Goal: Task Accomplishment & Management: Use online tool/utility

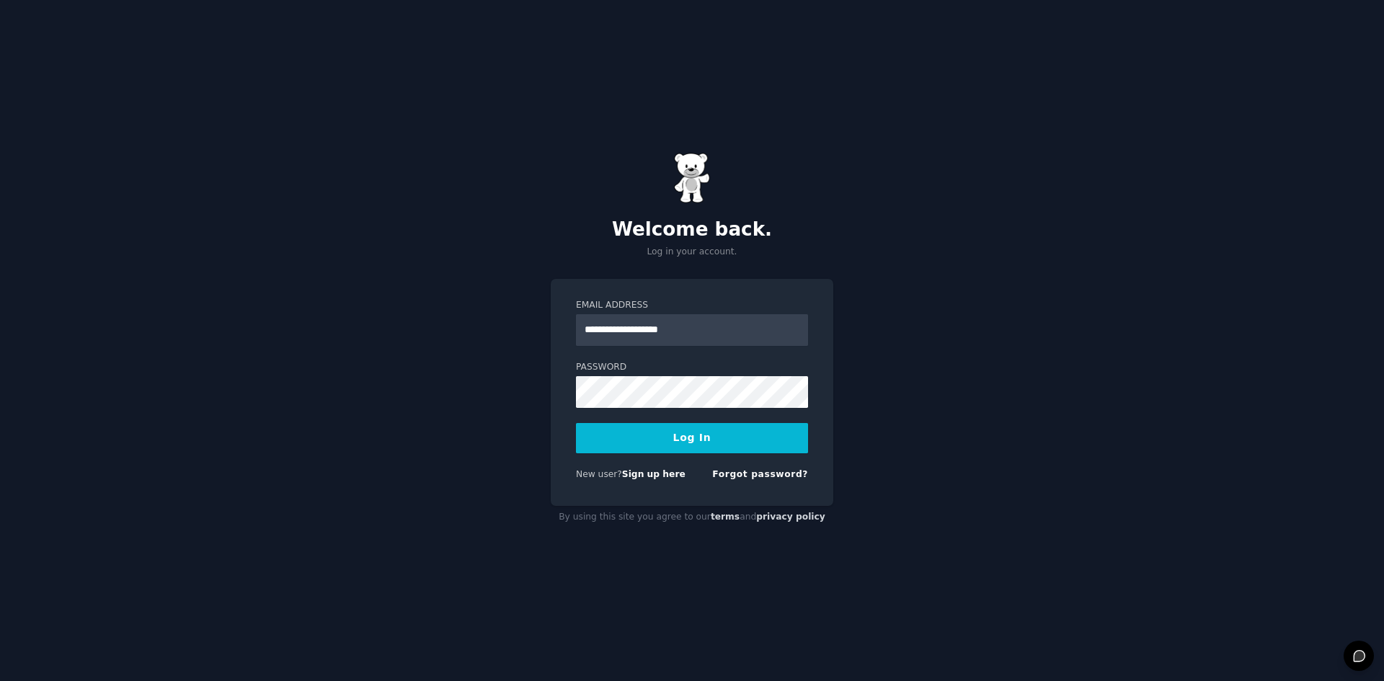
type input "**********"
click at [576, 423] on button "Log In" at bounding box center [692, 438] width 232 height 30
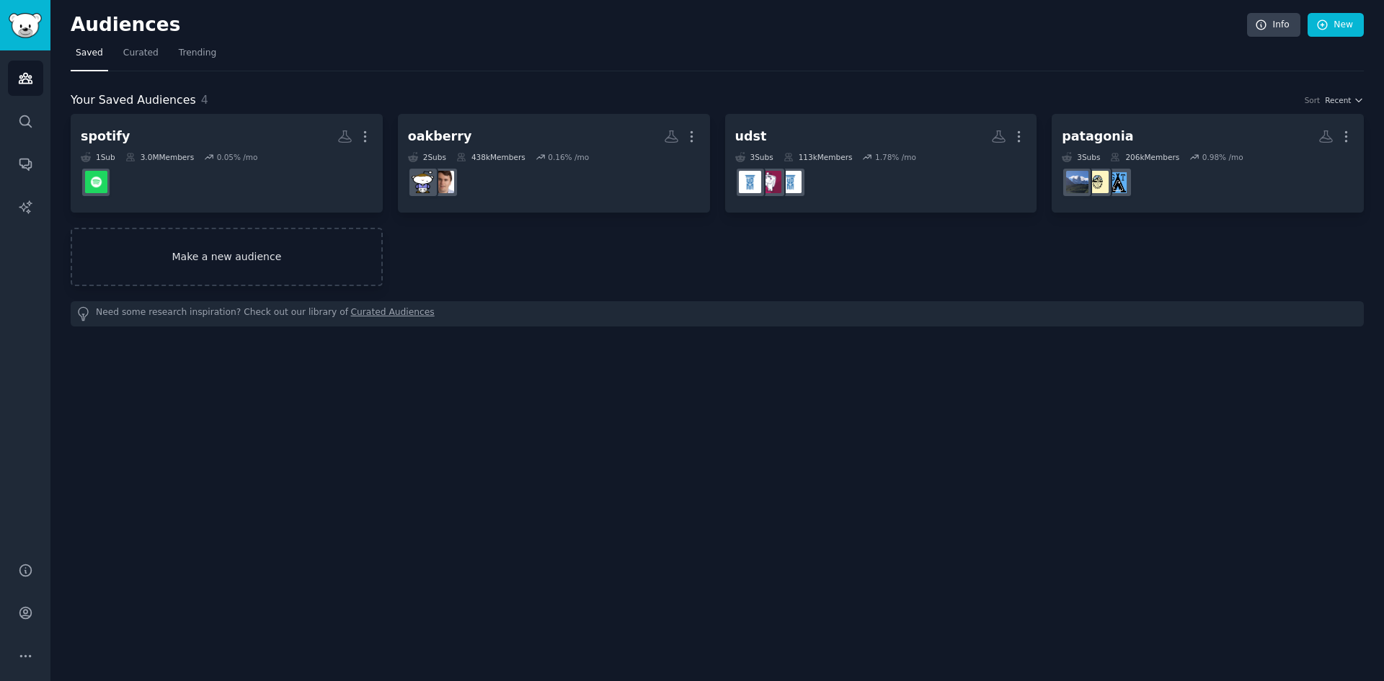
click at [324, 257] on link "Make a new audience" at bounding box center [227, 257] width 312 height 58
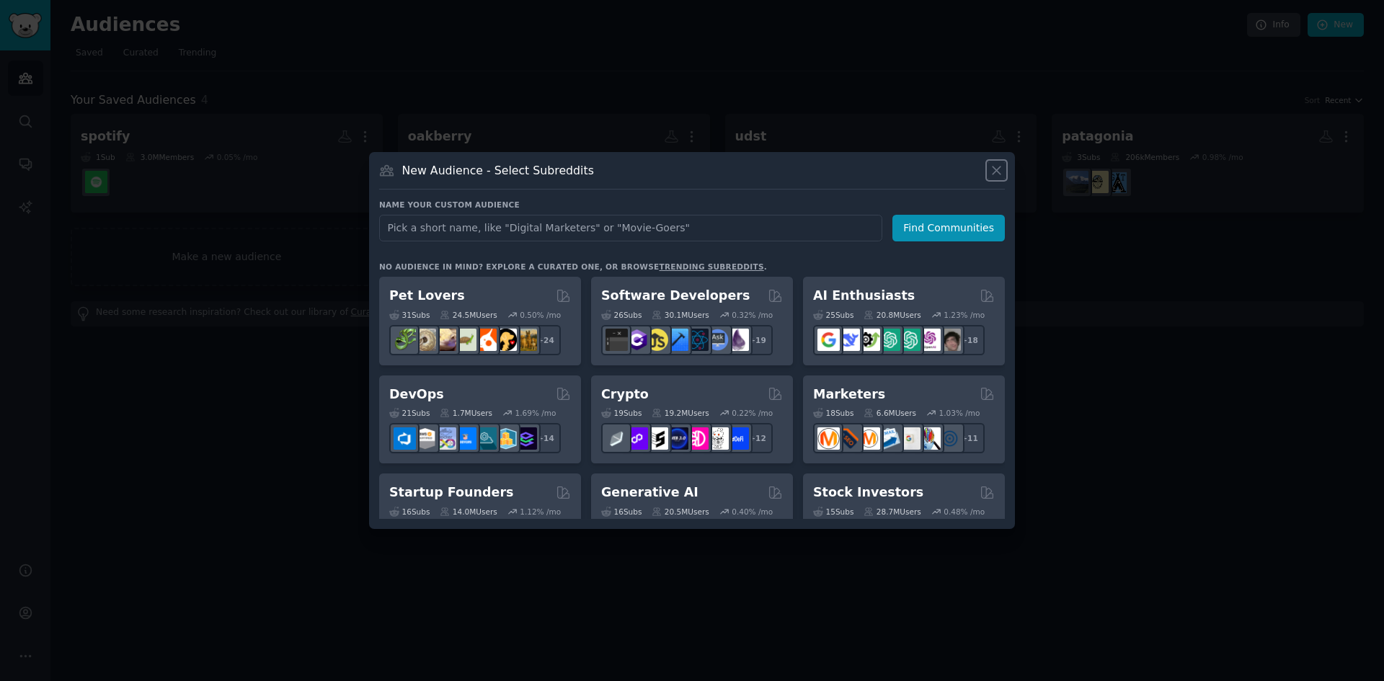
click at [994, 170] on icon at bounding box center [996, 170] width 15 height 15
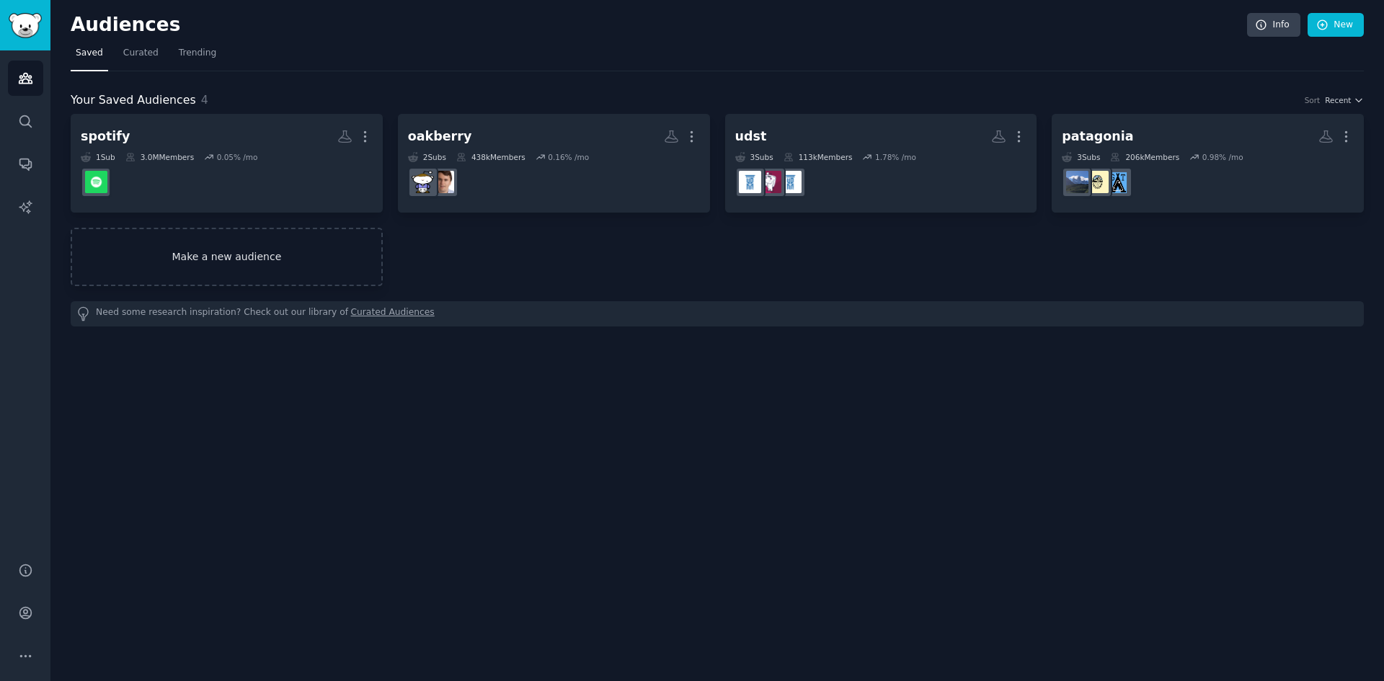
click at [303, 264] on link "Make a new audience" at bounding box center [227, 257] width 312 height 58
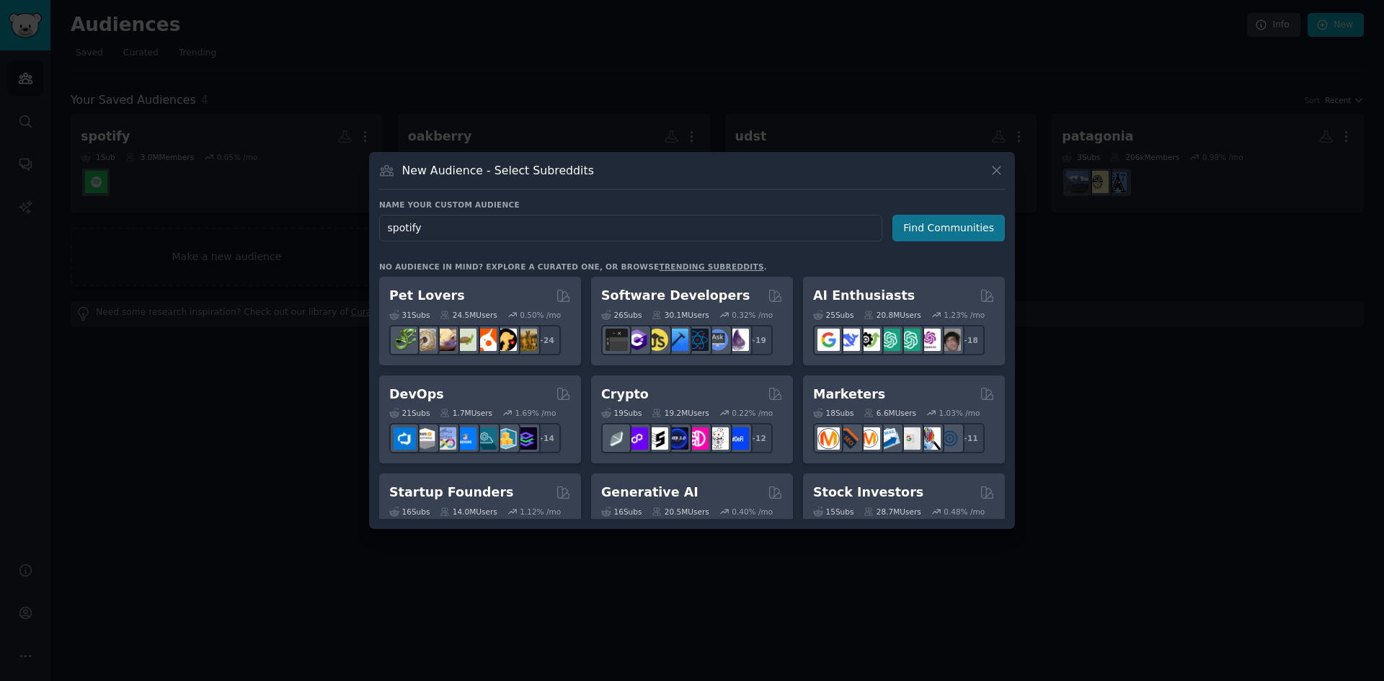
type input "spotify"
click at [915, 218] on button "Find Communities" at bounding box center [948, 228] width 112 height 27
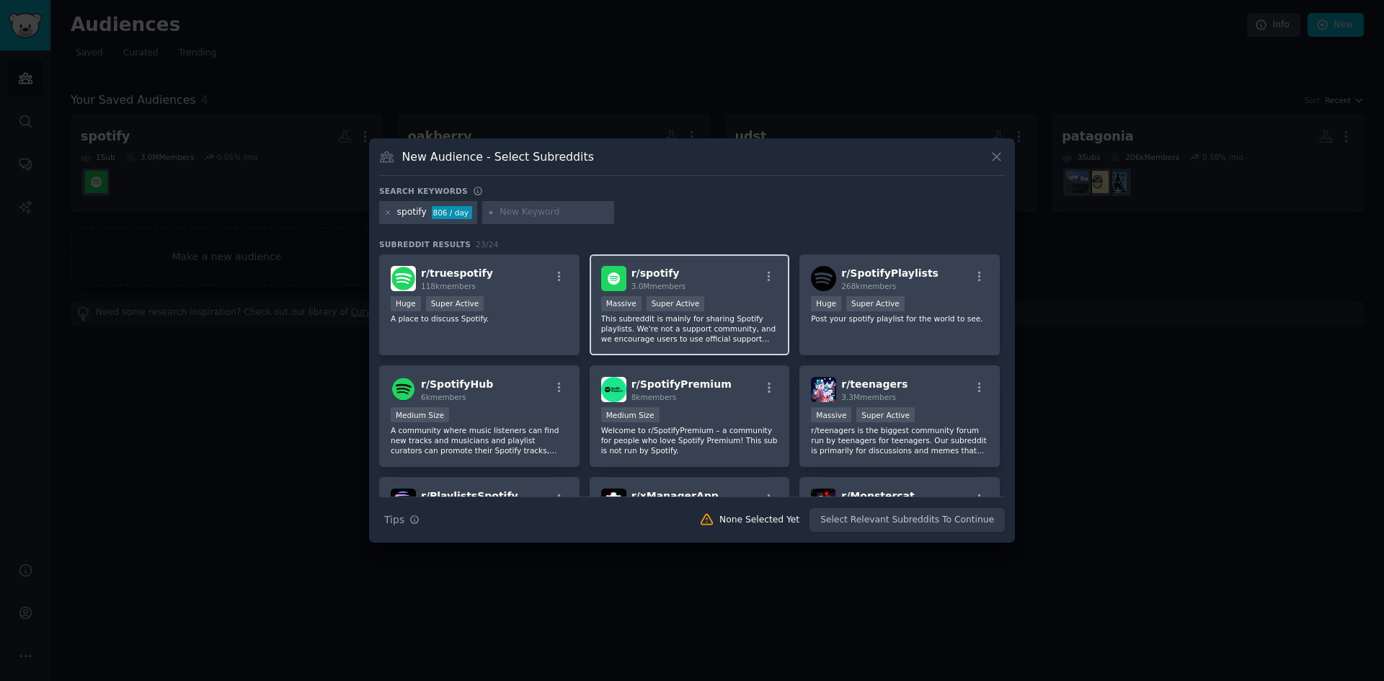
click at [697, 305] on div ">= 95th percentile for submissions / day Massive Super Active" at bounding box center [689, 305] width 177 height 18
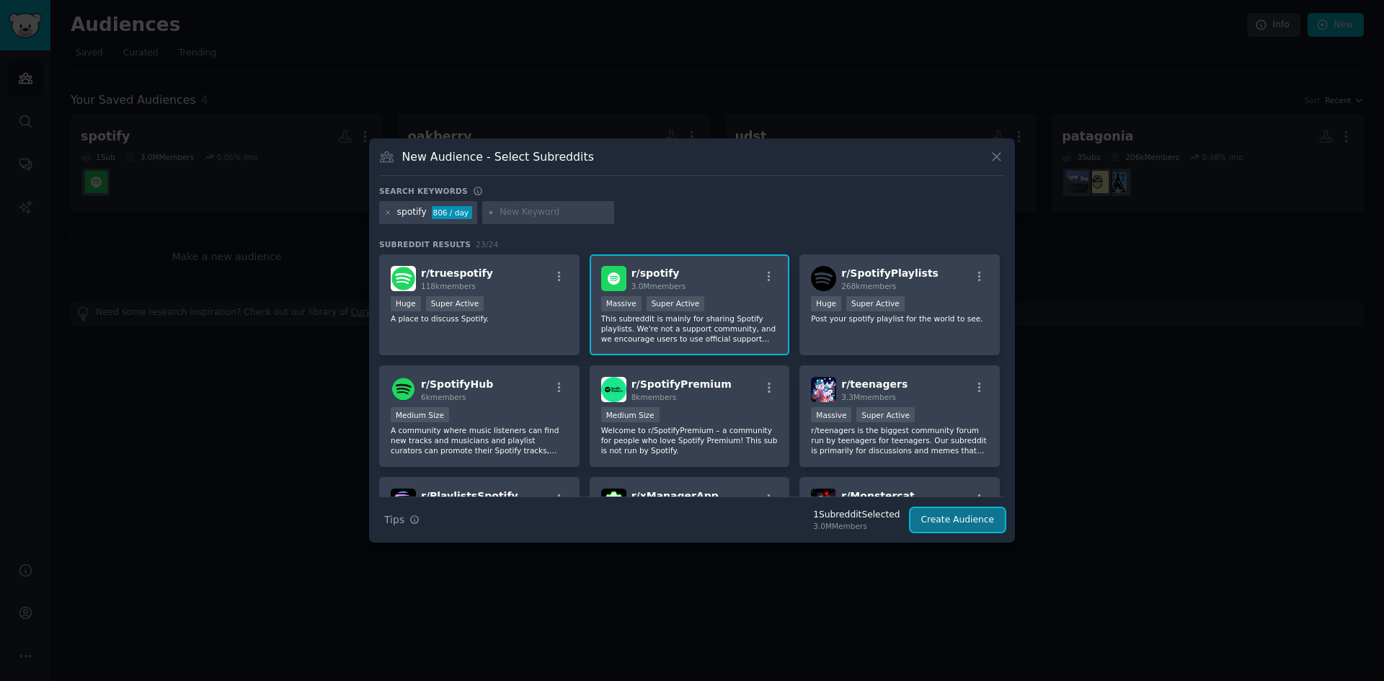
click at [960, 524] on button "Create Audience" at bounding box center [957, 520] width 95 height 25
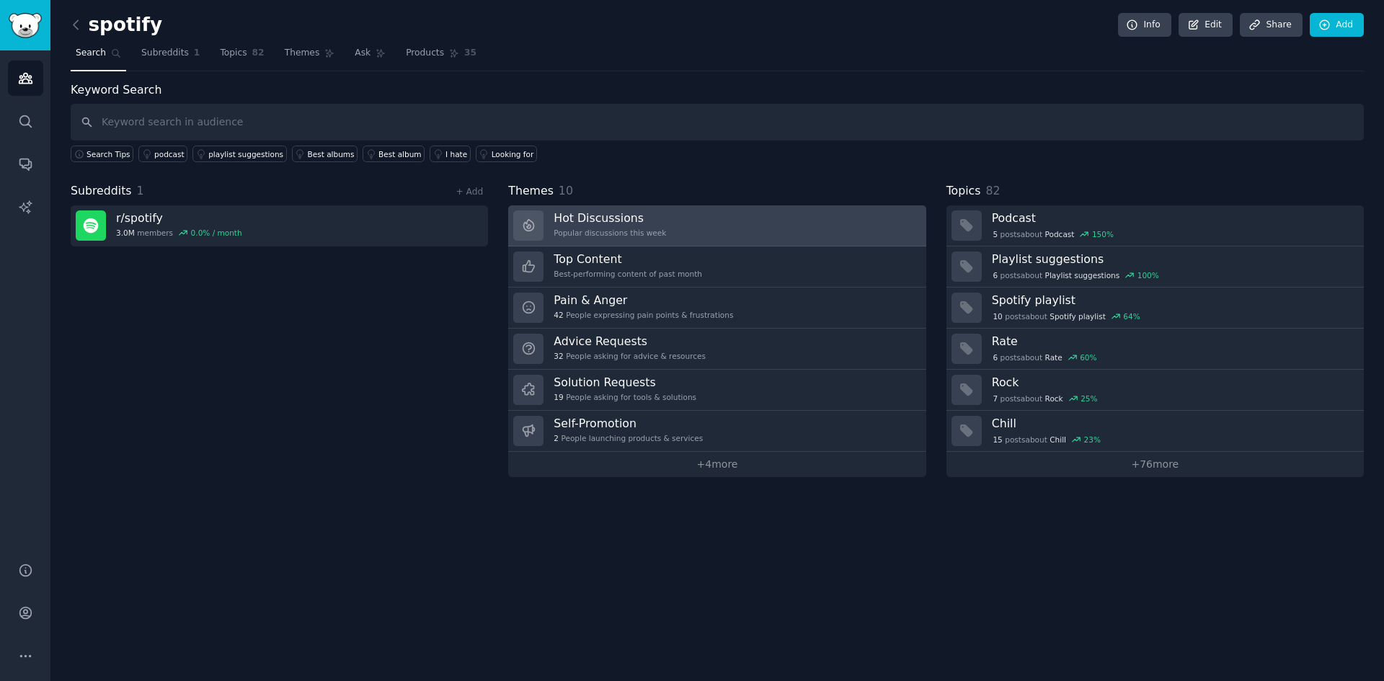
click at [600, 227] on div "Hot Discussions Popular discussions this week" at bounding box center [609, 225] width 112 height 30
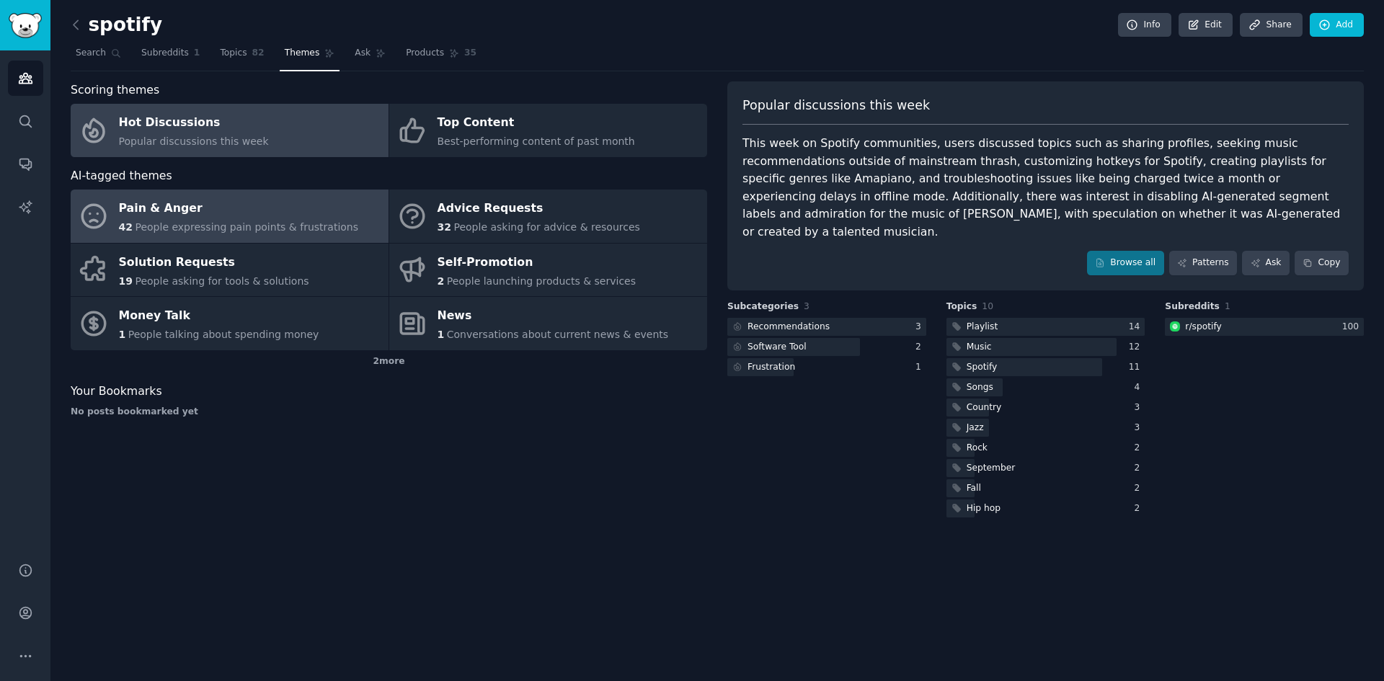
click at [324, 229] on span "People expressing pain points & frustrations" at bounding box center [246, 227] width 223 height 12
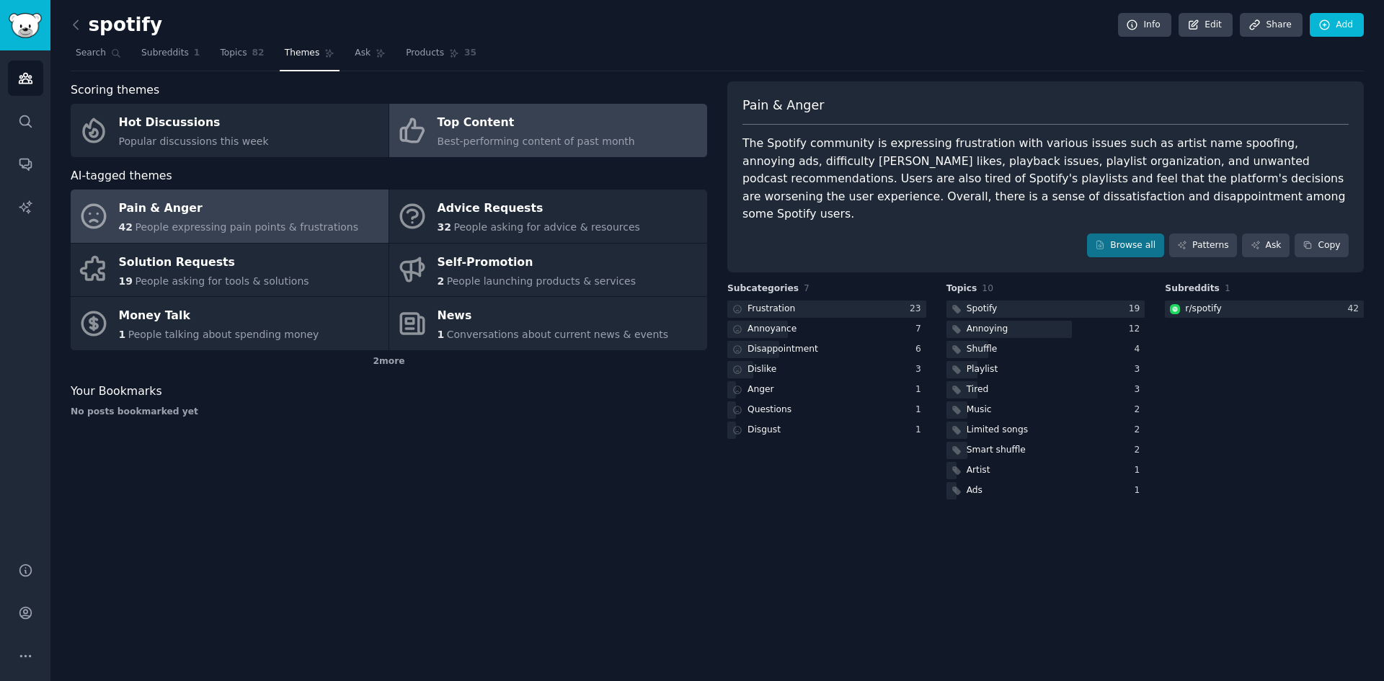
click at [472, 114] on div "Top Content" at bounding box center [535, 123] width 197 height 23
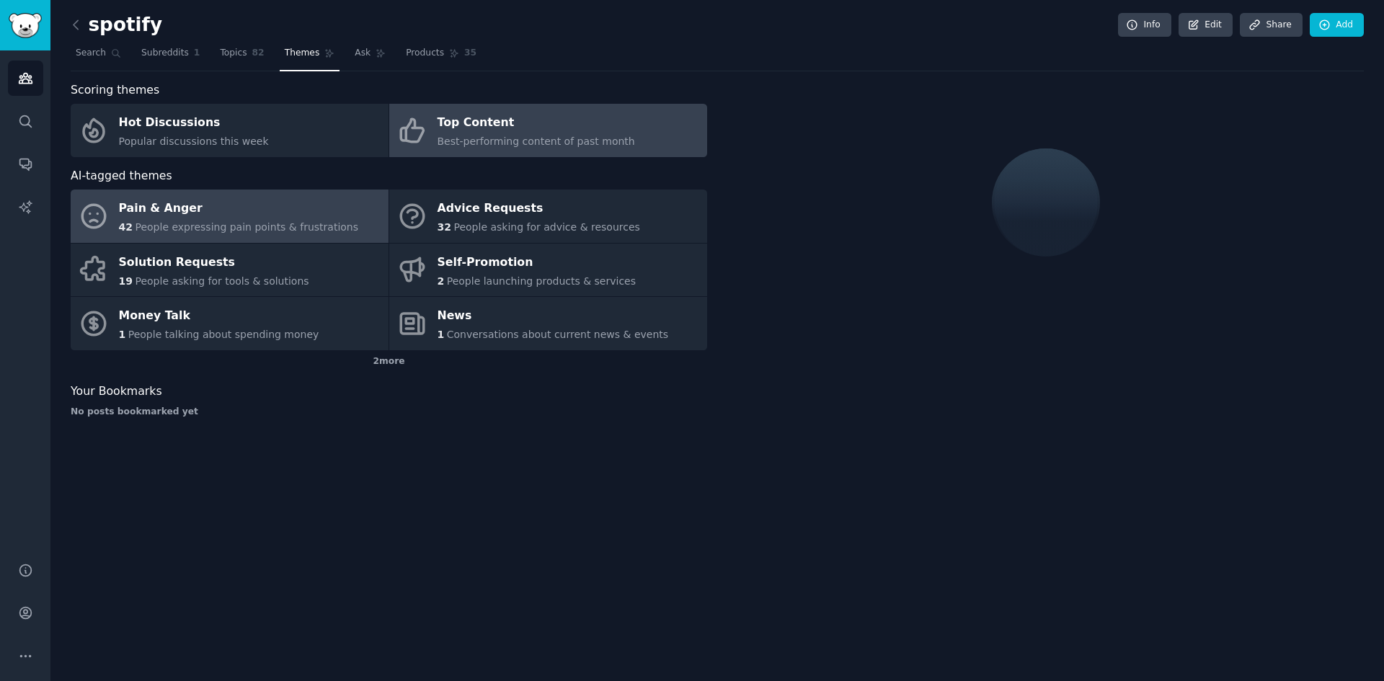
click at [357, 210] on link "Pain & Anger 42 People expressing pain points & frustrations" at bounding box center [230, 216] width 318 height 53
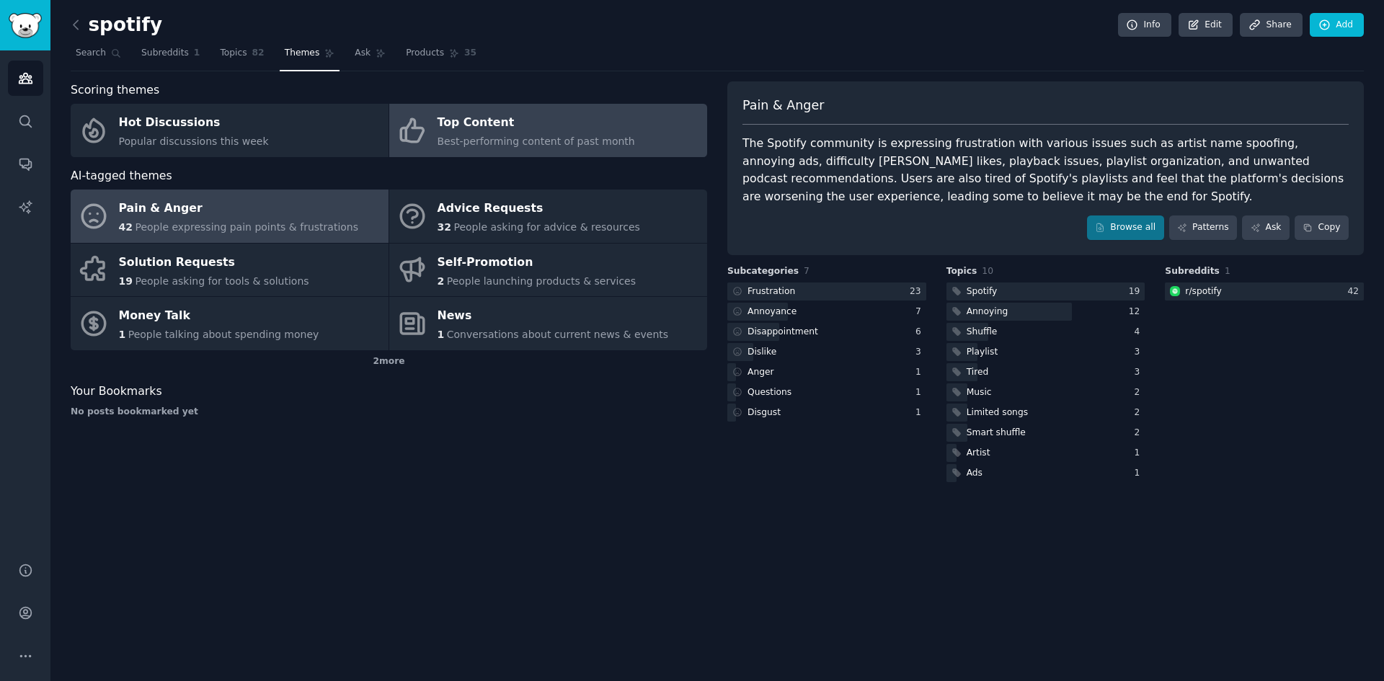
click at [453, 151] on link "Top Content Best-performing content of past month" at bounding box center [548, 130] width 318 height 53
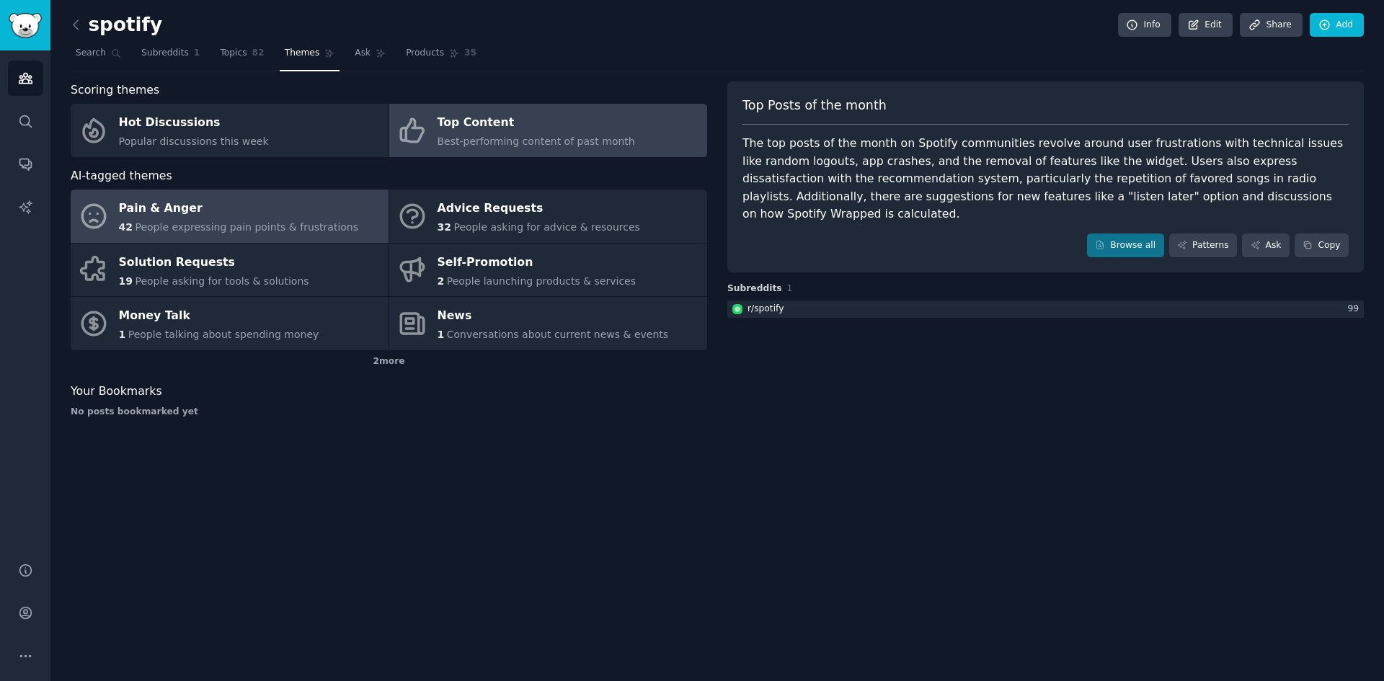
click at [286, 218] on div "Pain & Anger" at bounding box center [239, 208] width 240 height 23
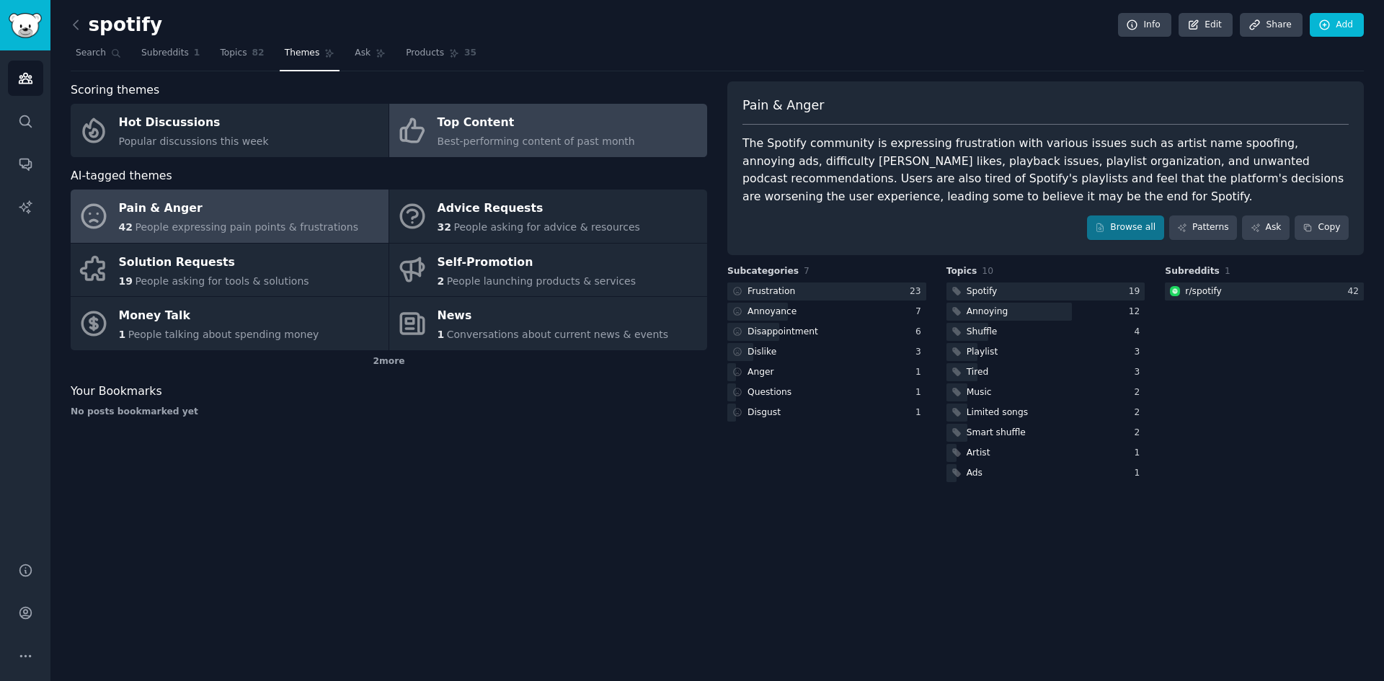
click at [495, 144] on span "Best-performing content of past month" at bounding box center [535, 141] width 197 height 12
